Goal: Information Seeking & Learning: Learn about a topic

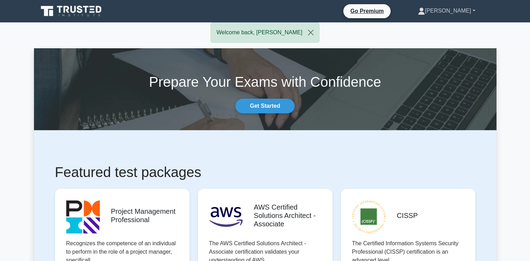
click at [477, 8] on link "[PERSON_NAME]" at bounding box center [446, 11] width 91 height 14
click at [447, 30] on link "Profile" at bounding box center [429, 27] width 55 height 11
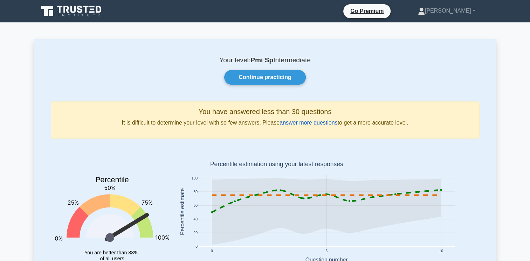
click at [303, 123] on link "answer more questions" at bounding box center [309, 123] width 58 height 6
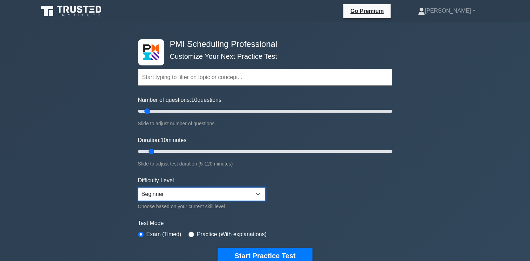
click at [214, 198] on select "Beginner Intermediate Expert" at bounding box center [201, 194] width 127 height 13
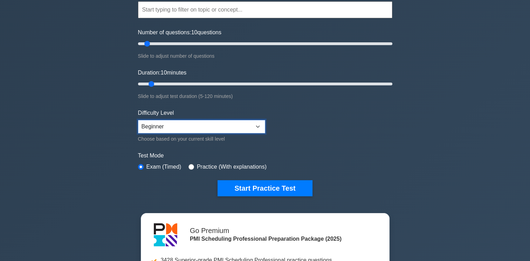
scroll to position [68, 0]
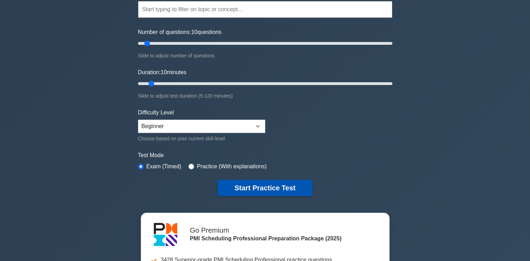
click at [259, 184] on button "Start Practice Test" at bounding box center [265, 188] width 95 height 16
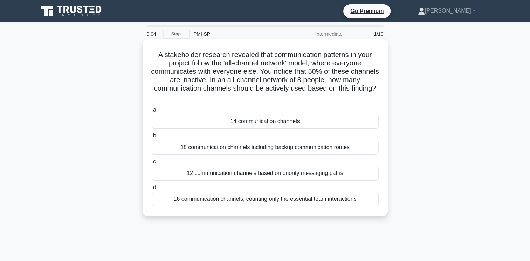
click at [208, 123] on div "14 communication channels" at bounding box center [265, 121] width 227 height 15
click at [152, 113] on input "a. 14 communication channels" at bounding box center [152, 110] width 0 height 5
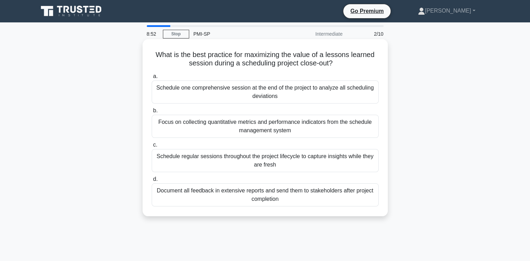
click at [203, 190] on div "Document all feedback in extensive reports and send them to stakeholders after …" at bounding box center [265, 195] width 227 height 23
click at [152, 182] on input "d. Document all feedback in extensive reports and send them to stakeholders aft…" at bounding box center [152, 179] width 0 height 5
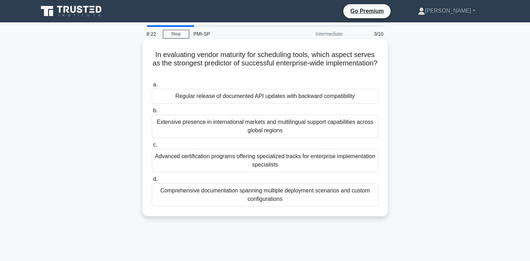
click at [176, 124] on div "Extensive presence in international markets and multilingual support capabiliti…" at bounding box center [265, 126] width 227 height 23
click at [152, 113] on input "b. Extensive presence in international markets and multilingual support capabil…" at bounding box center [152, 111] width 0 height 5
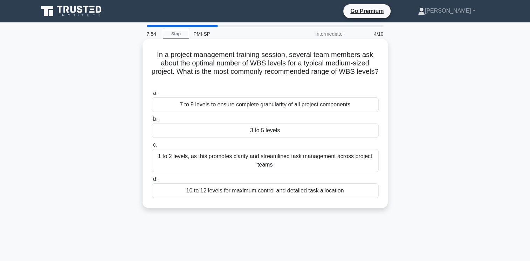
click at [254, 165] on div "1 to 2 levels, as this promotes clarity and streamlined task management across …" at bounding box center [265, 160] width 227 height 23
click at [152, 148] on input "c. 1 to 2 levels, as this promotes clarity and streamlined task management acro…" at bounding box center [152, 145] width 0 height 5
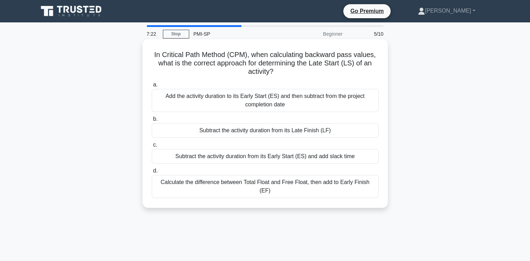
click at [243, 131] on div "Subtract the activity duration from its Late Finish (LF)" at bounding box center [265, 130] width 227 height 15
click at [152, 122] on input "b. Subtract the activity duration from its Late Finish (LF)" at bounding box center [152, 119] width 0 height 5
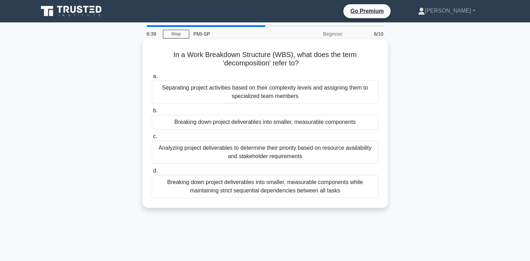
click at [251, 122] on div "Breaking down project deliverables into smaller, measurable components" at bounding box center [265, 122] width 227 height 15
click at [152, 113] on input "b. Breaking down project deliverables into smaller, measurable components" at bounding box center [152, 111] width 0 height 5
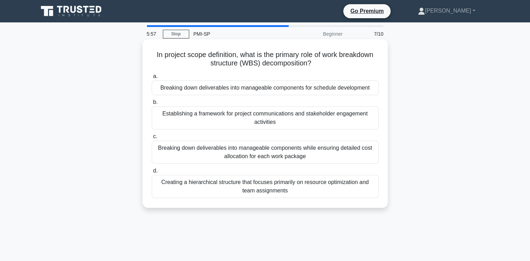
click at [253, 152] on div "Breaking down deliverables into manageable components while ensuring detailed c…" at bounding box center [265, 152] width 227 height 23
click at [152, 139] on input "c. Breaking down deliverables into manageable components while ensuring detaile…" at bounding box center [152, 137] width 0 height 5
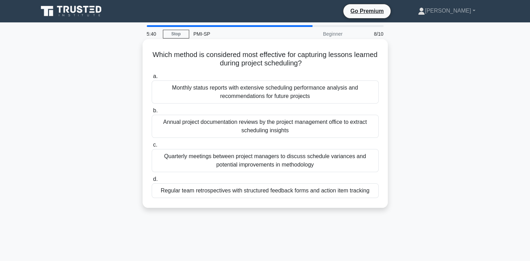
click at [238, 193] on div "Regular team retrospectives with structured feedback forms and action item trac…" at bounding box center [265, 191] width 227 height 15
click at [152, 182] on input "d. Regular team retrospectives with structured feedback forms and action item t…" at bounding box center [152, 179] width 0 height 5
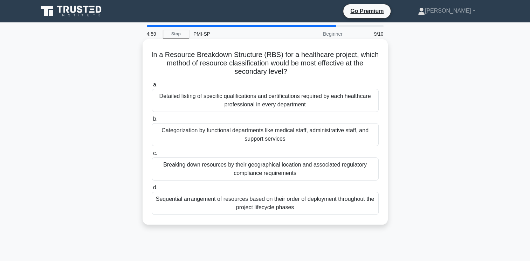
click at [229, 168] on div "Breaking down resources by their geographical location and associated regulator…" at bounding box center [265, 169] width 227 height 23
click at [152, 156] on input "c. Breaking down resources by their geographical location and associated regula…" at bounding box center [152, 153] width 0 height 5
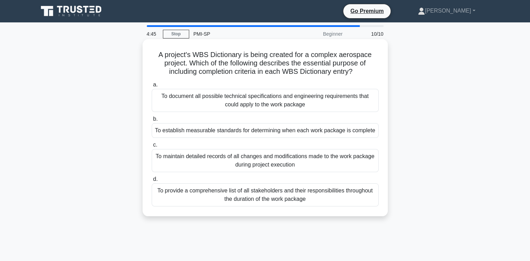
click at [220, 198] on div "To provide a comprehensive list of all stakeholders and their responsibilities …" at bounding box center [265, 195] width 227 height 23
click at [152, 182] on input "d. To provide a comprehensive list of all stakeholders and their responsibiliti…" at bounding box center [152, 179] width 0 height 5
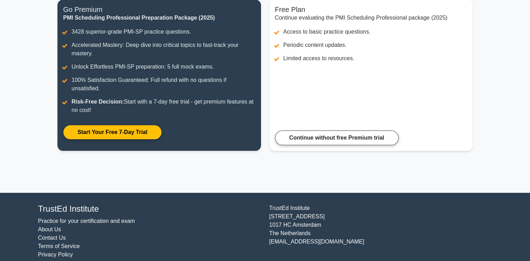
scroll to position [105, 0]
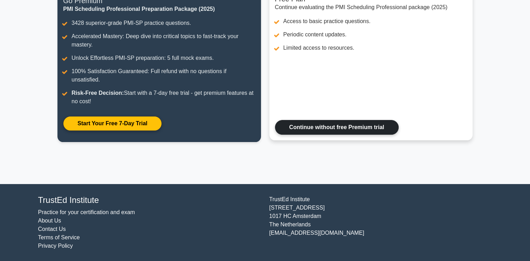
click at [328, 131] on link "Continue without free Premium trial" at bounding box center [337, 127] width 124 height 15
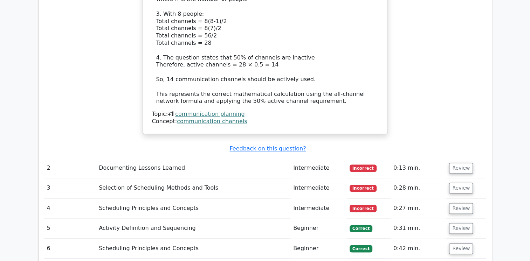
scroll to position [886, 0]
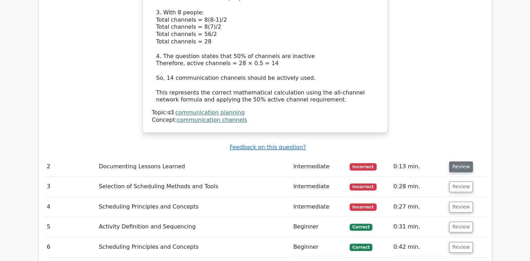
click at [461, 162] on button "Review" at bounding box center [461, 167] width 24 height 11
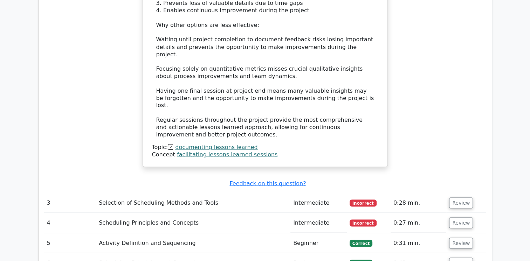
scroll to position [1288, 0]
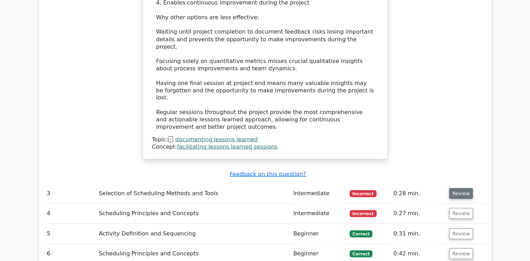
click at [453, 188] on button "Review" at bounding box center [461, 193] width 24 height 11
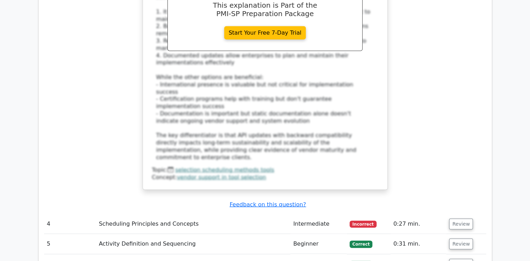
scroll to position [1697, 0]
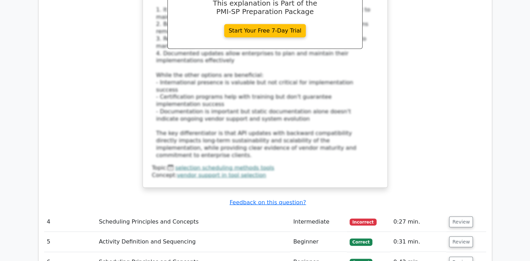
click at [453, 217] on button "Review" at bounding box center [461, 222] width 24 height 11
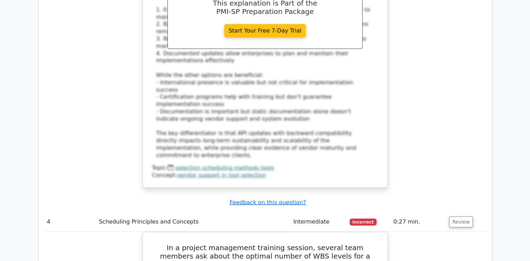
click at [453, 217] on button "Review" at bounding box center [461, 222] width 24 height 11
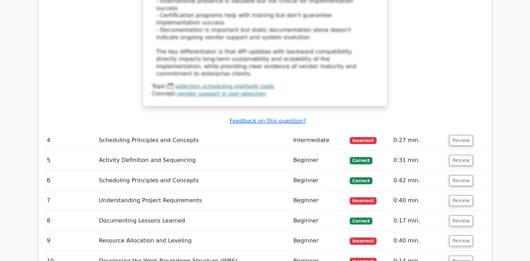
scroll to position [1779, 0]
click at [454, 135] on button "Review" at bounding box center [461, 140] width 24 height 11
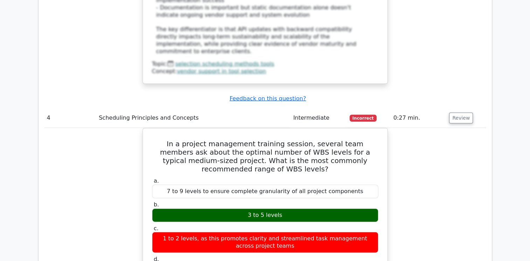
scroll to position [1800, 0]
